Goal: Check status: Verify the current state of an ongoing process or item

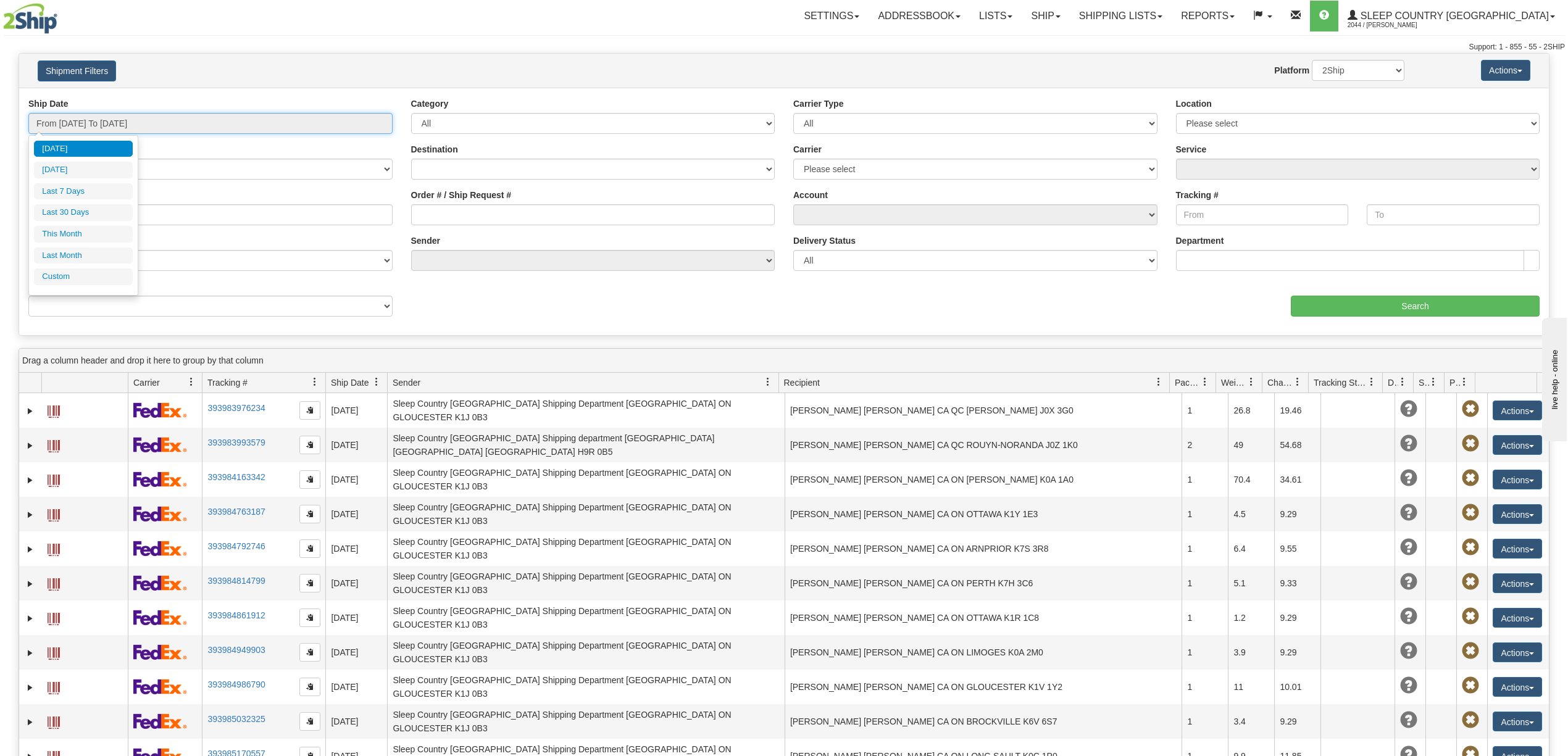
click at [112, 121] on input "From [DATE] To [DATE]" at bounding box center [211, 123] width 364 height 21
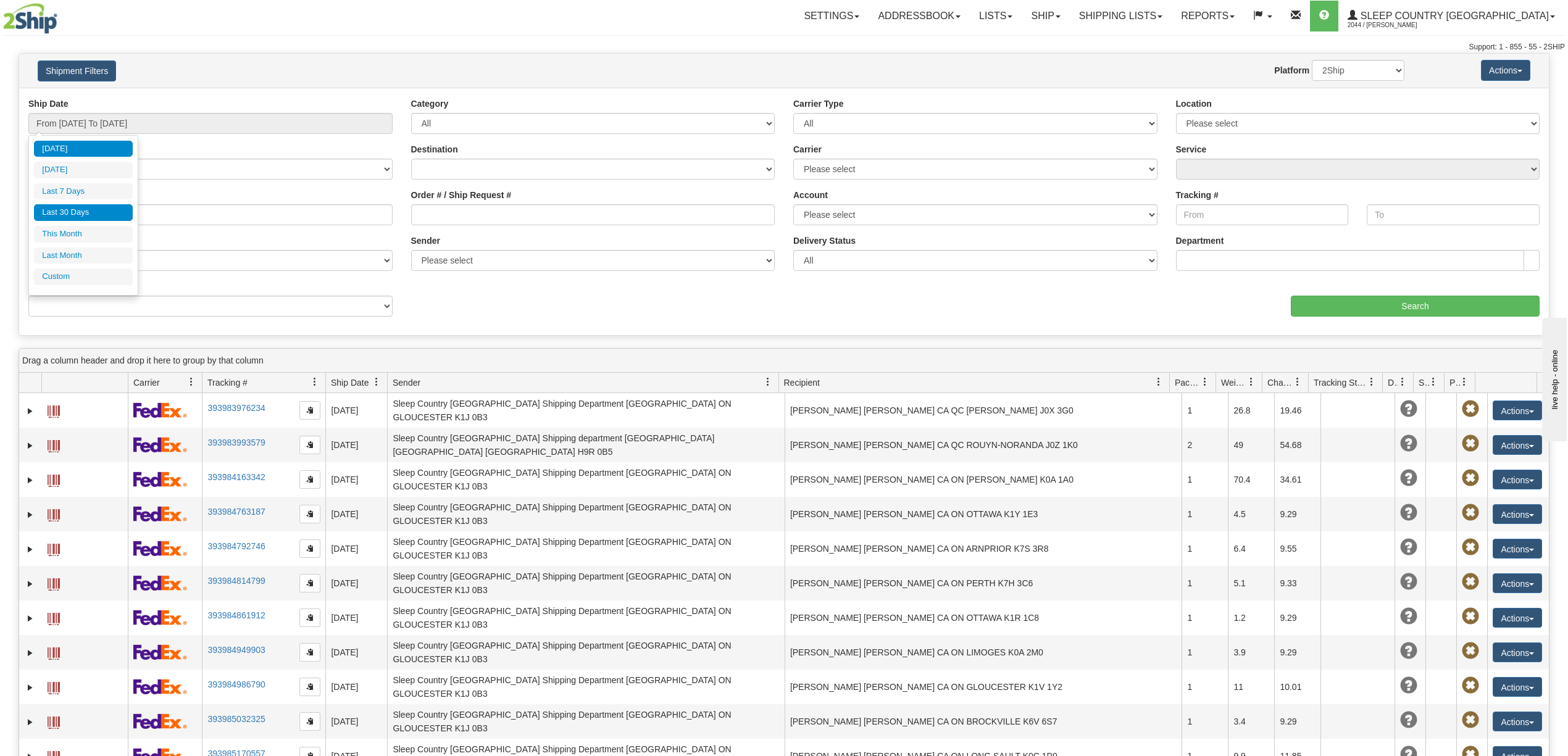
click at [75, 218] on li "Last 30 Days" at bounding box center [84, 213] width 99 height 16
type input "From [DATE] To [DATE]"
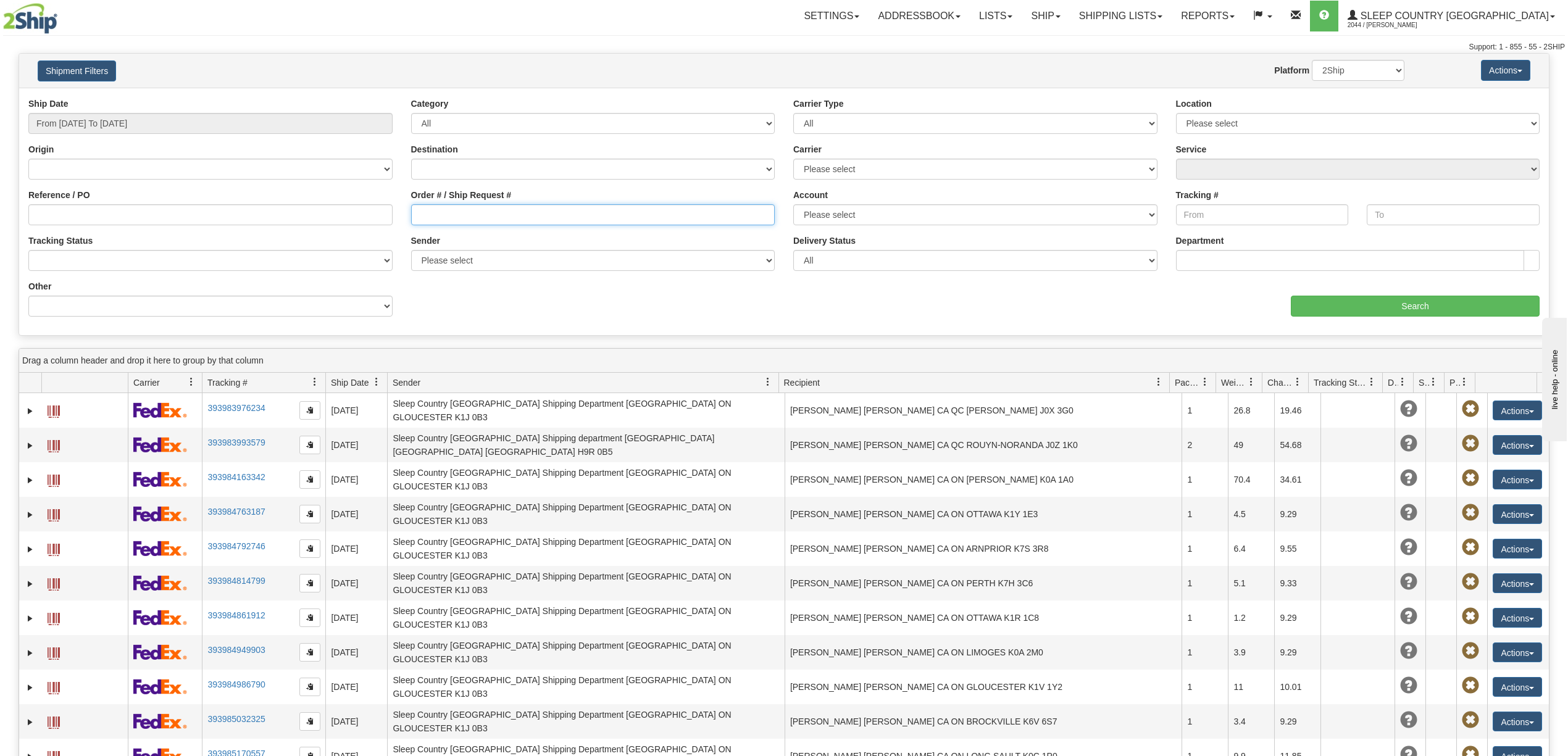
click at [416, 214] on input "Order # / Ship Request #" at bounding box center [594, 214] width 364 height 21
paste input "9000I144403"
type input "9000I144403"
click at [1385, 297] on input "Search" at bounding box center [1415, 306] width 249 height 21
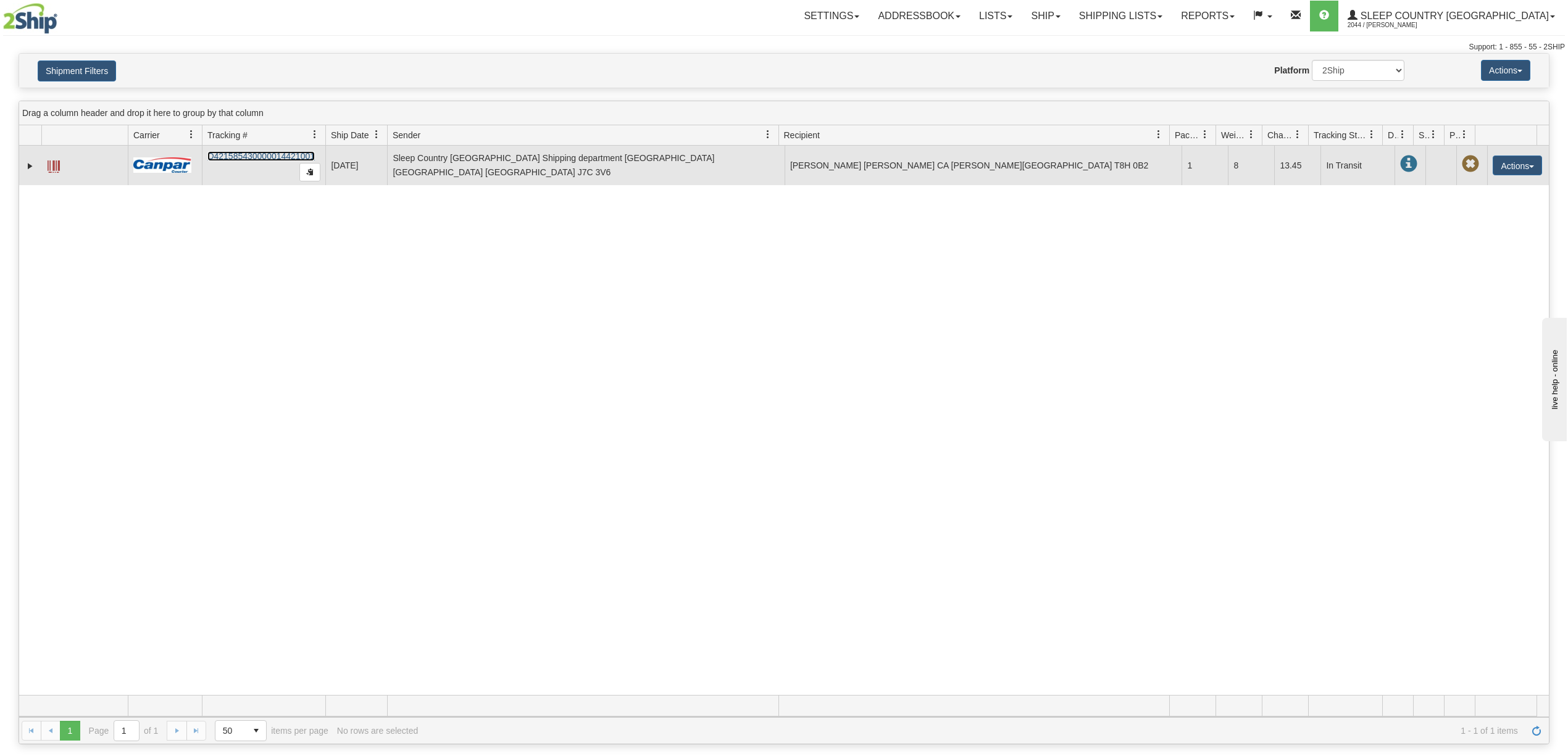
click at [279, 151] on link "D421585430000014421001" at bounding box center [261, 156] width 108 height 10
